Goal: Task Accomplishment & Management: Use online tool/utility

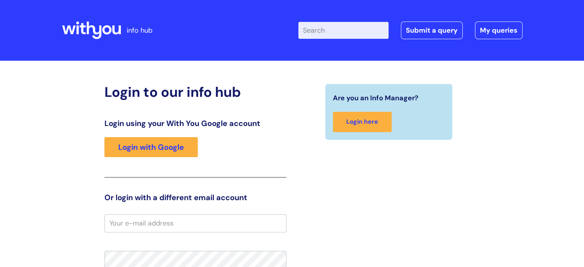
click at [150, 136] on div "Login using your With You Google account Login with Google" at bounding box center [195, 148] width 182 height 59
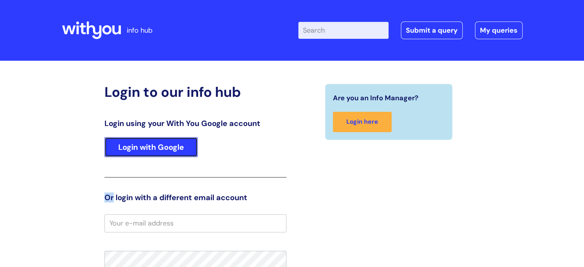
click at [151, 146] on link "Login with Google" at bounding box center [150, 147] width 93 height 20
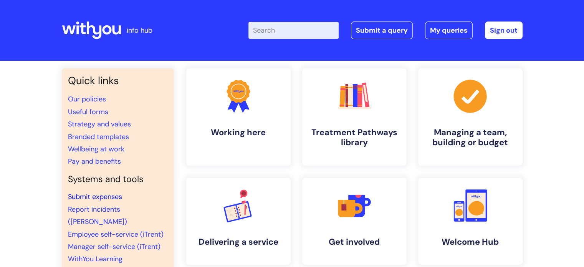
click at [108, 194] on link "Submit expenses" at bounding box center [95, 196] width 54 height 9
